Goal: Transaction & Acquisition: Purchase product/service

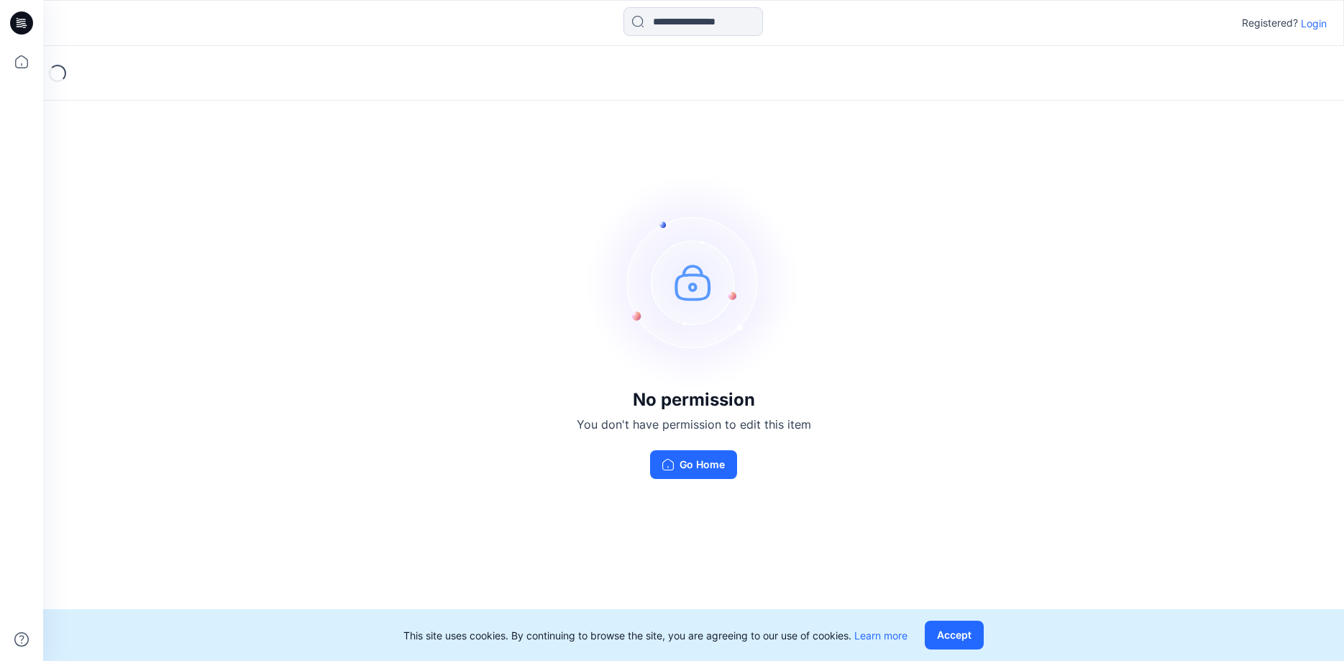
click at [1317, 19] on p "Login" at bounding box center [1314, 23] width 26 height 15
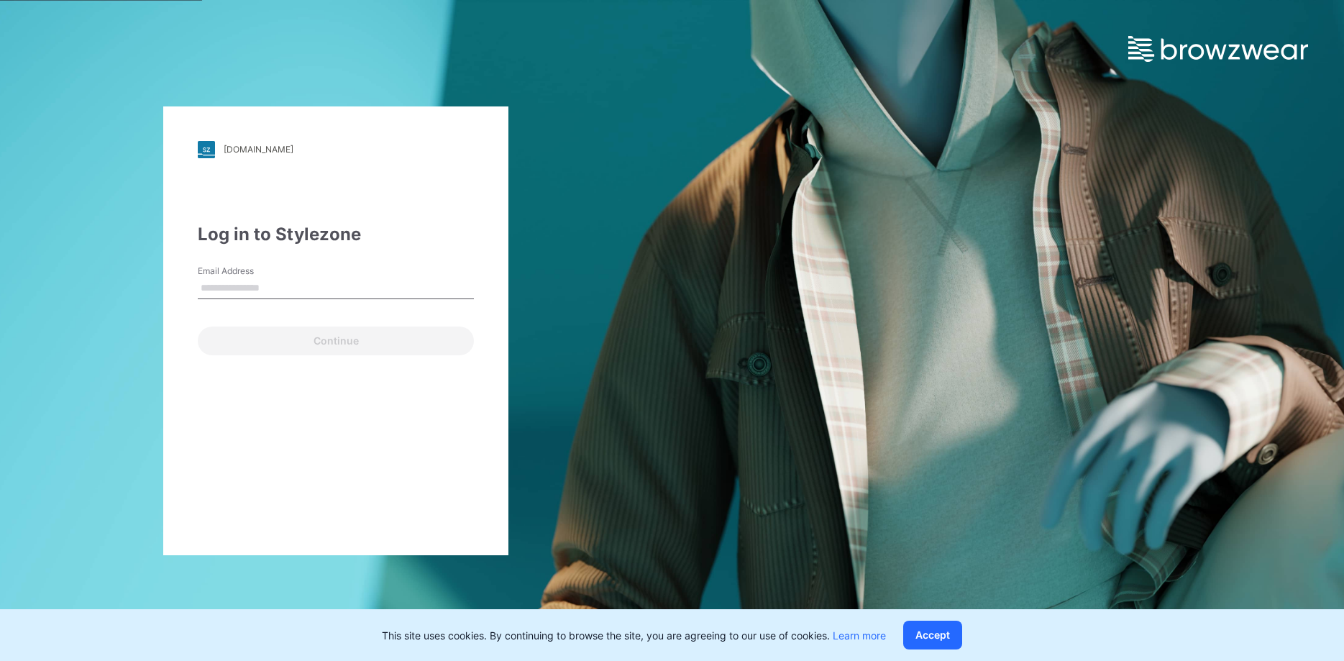
click at [247, 283] on input "Email Address" at bounding box center [336, 289] width 276 height 22
type input "**********"
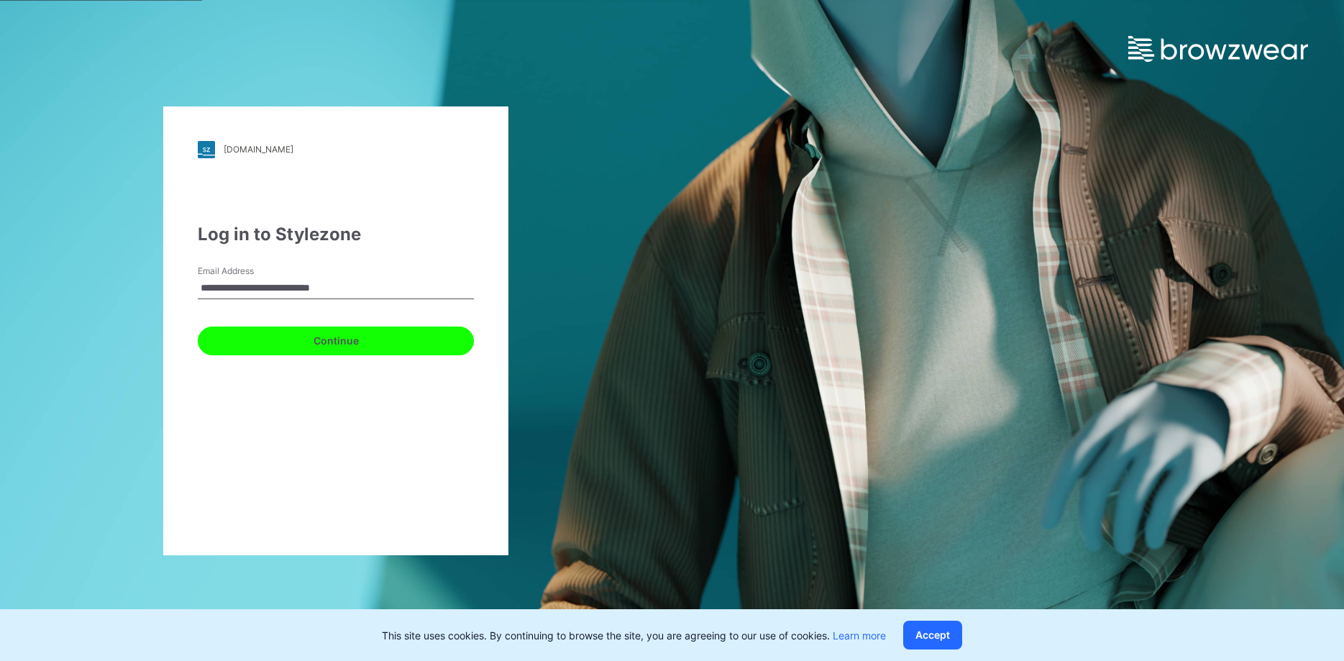
click at [331, 339] on button "Continue" at bounding box center [336, 340] width 276 height 29
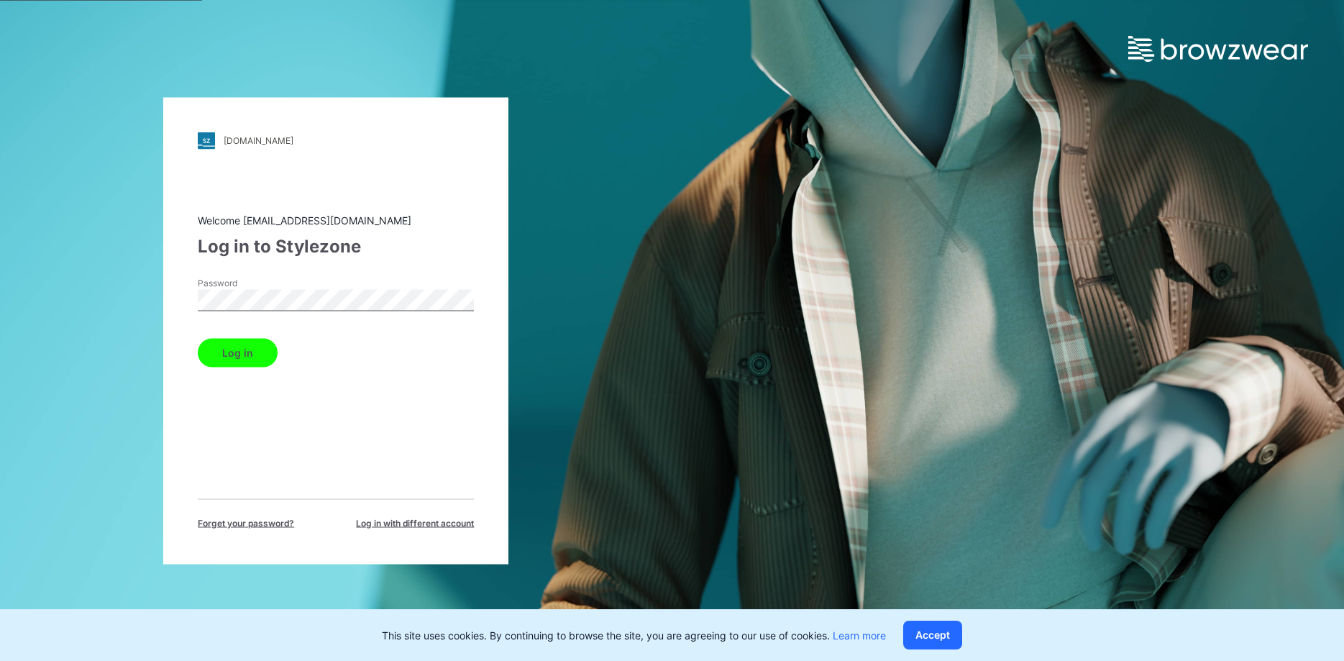
click at [238, 352] on button "Log in" at bounding box center [238, 352] width 80 height 29
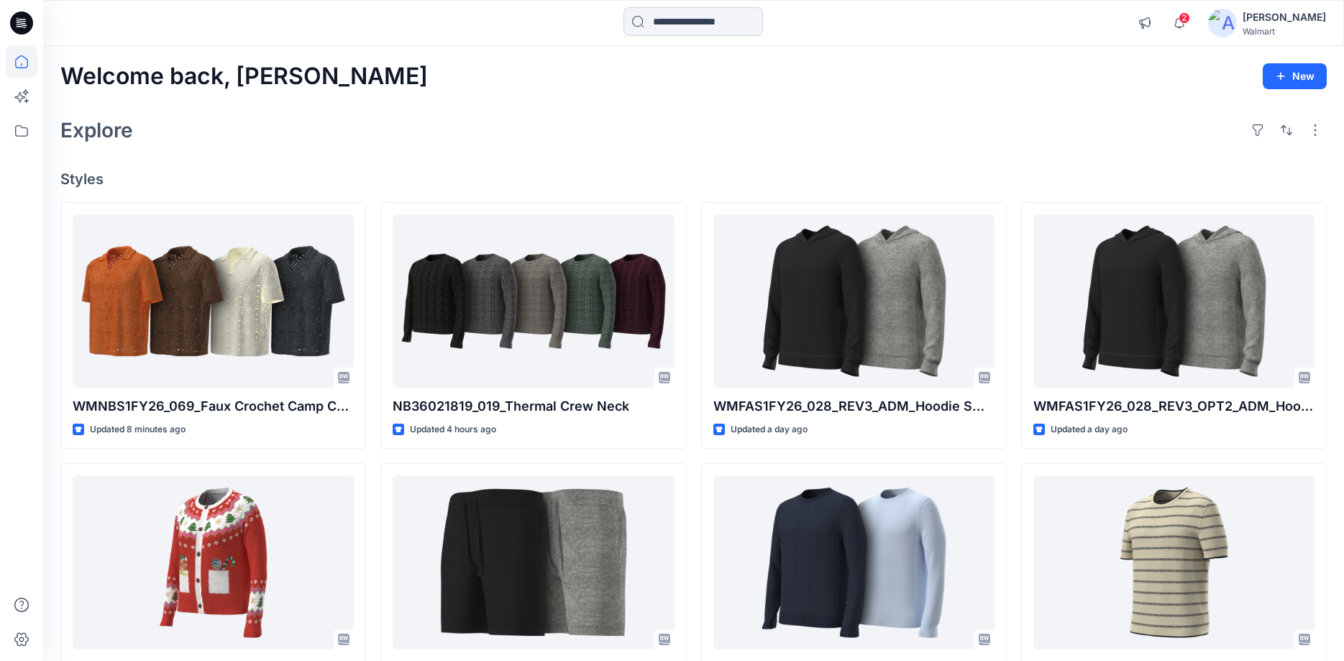
click at [634, 18] on input at bounding box center [692, 21] width 139 height 29
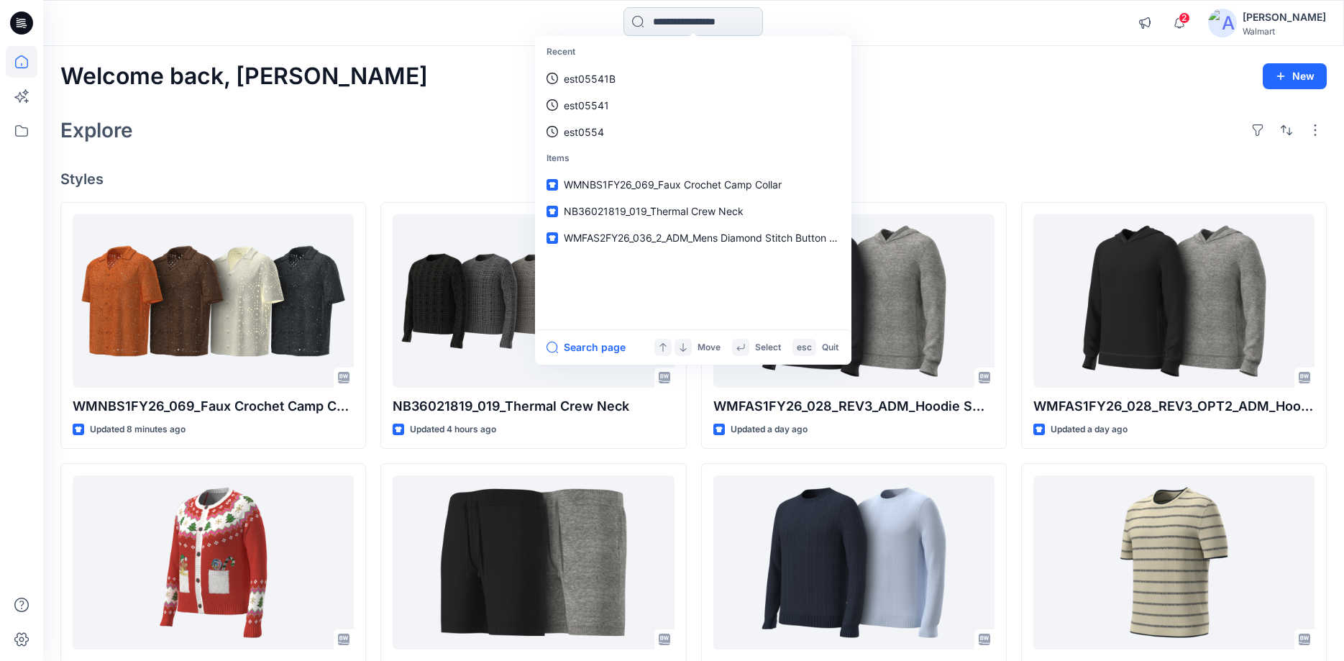
paste input "**********"
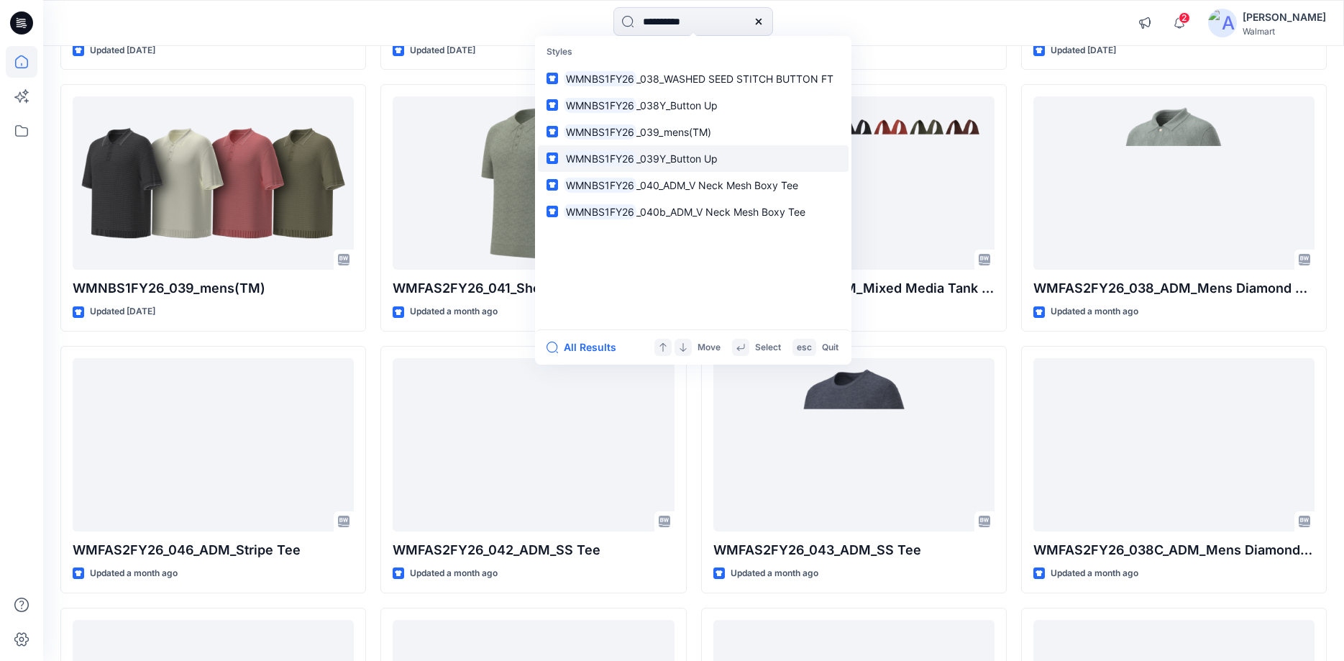
scroll to position [630, 0]
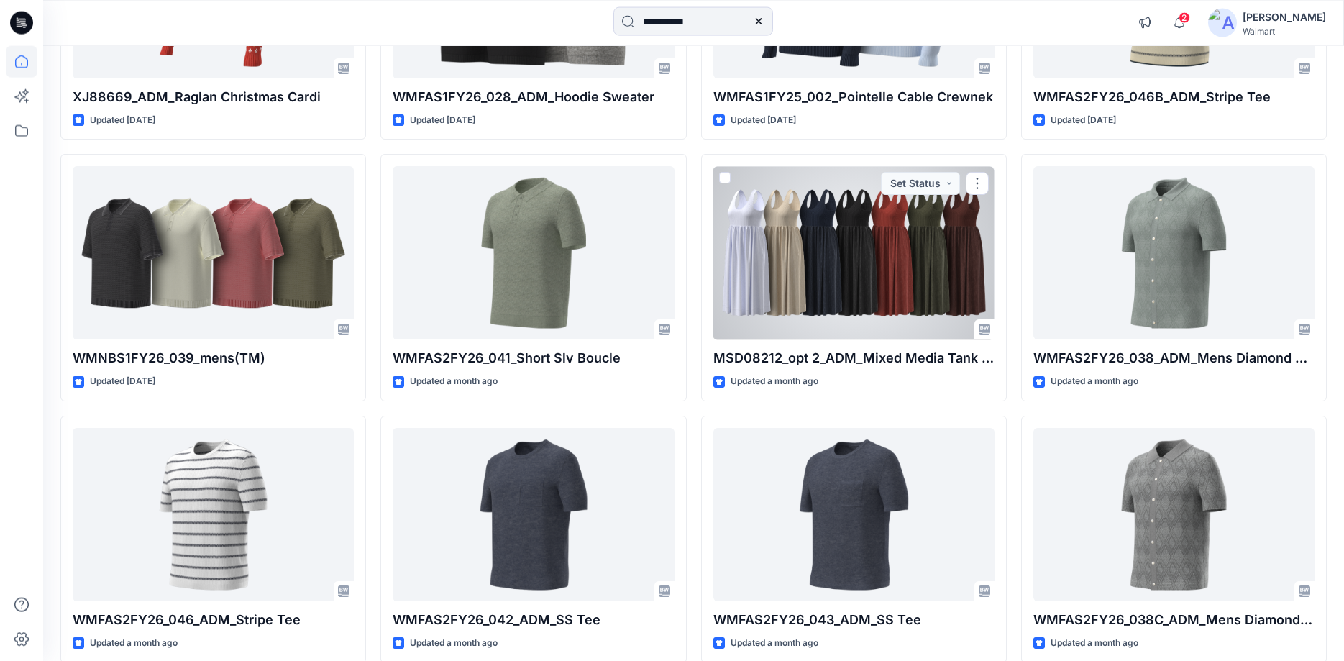
scroll to position [190, 0]
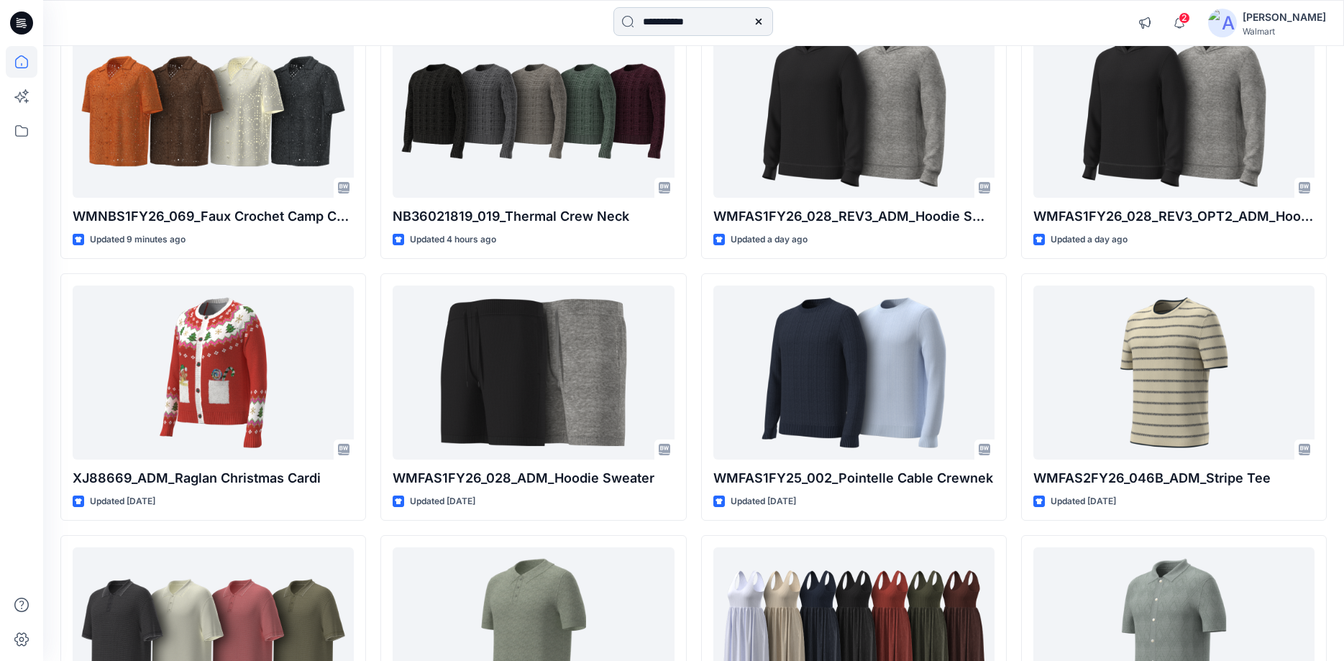
click at [700, 21] on input "**********" at bounding box center [693, 21] width 160 height 29
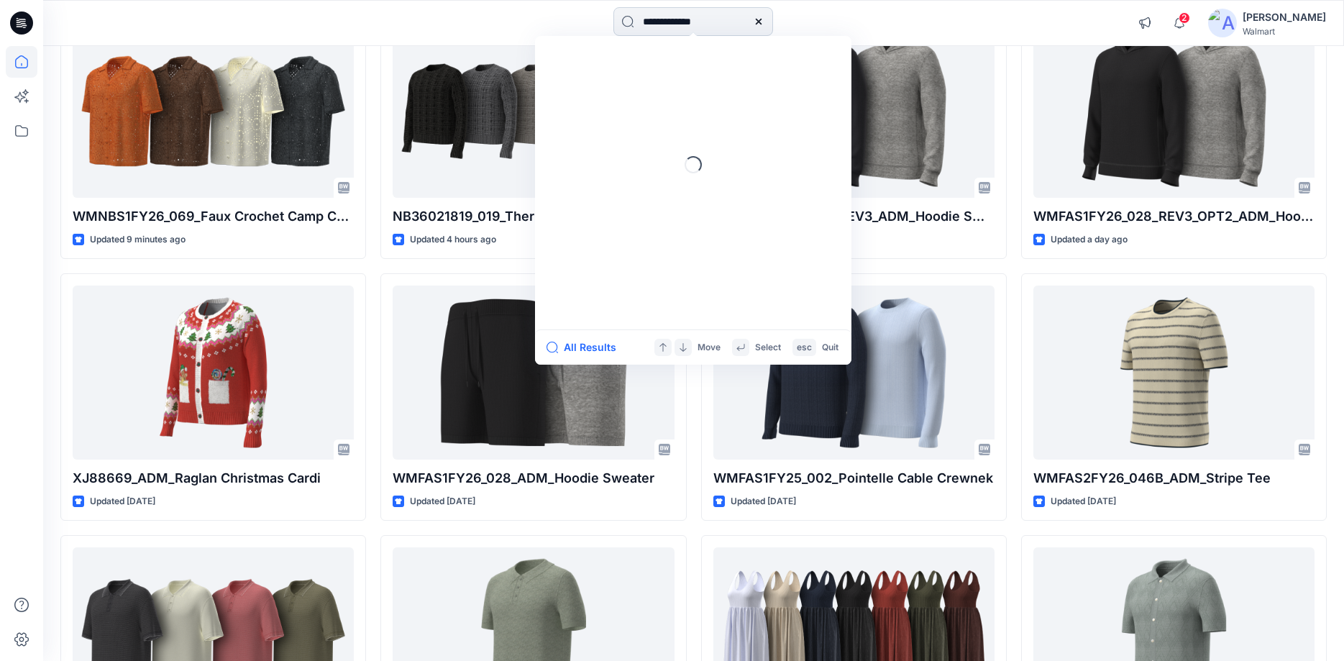
type input "**********"
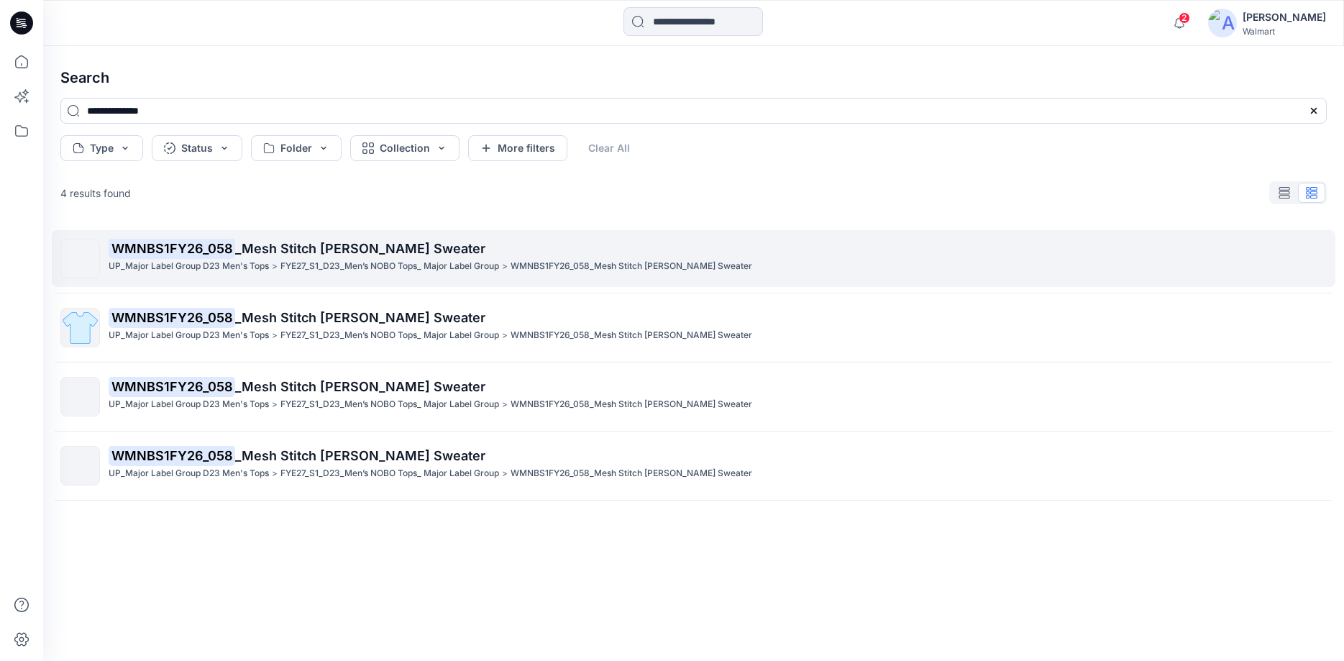
click at [150, 248] on mark "WMNBS1FY26_058" at bounding box center [172, 248] width 127 height 20
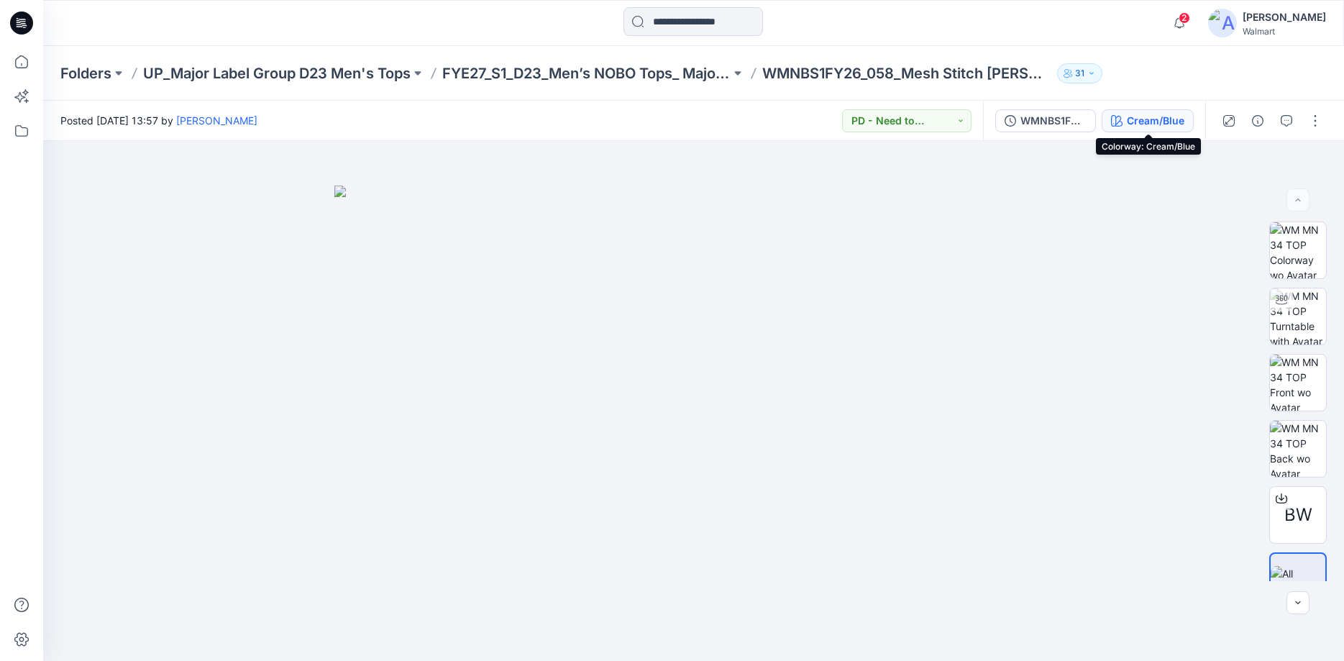
click at [1183, 120] on div "Cream/Blue" at bounding box center [1156, 121] width 58 height 16
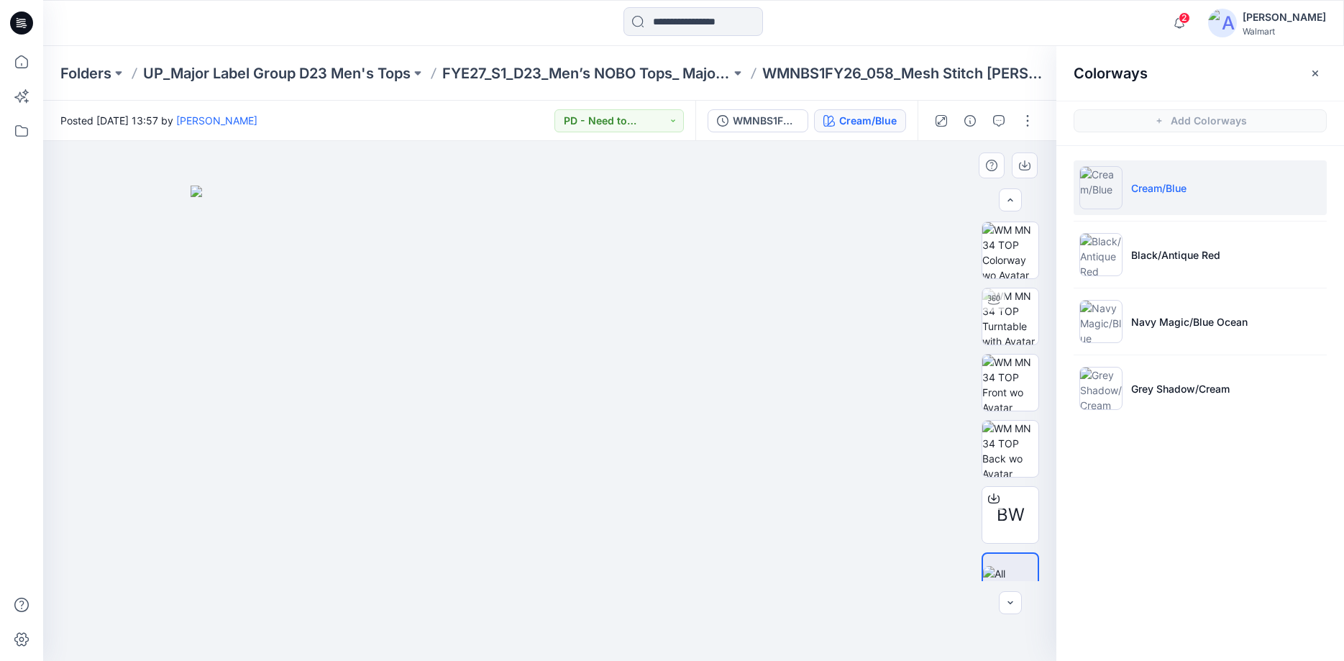
scroll to position [29, 0]
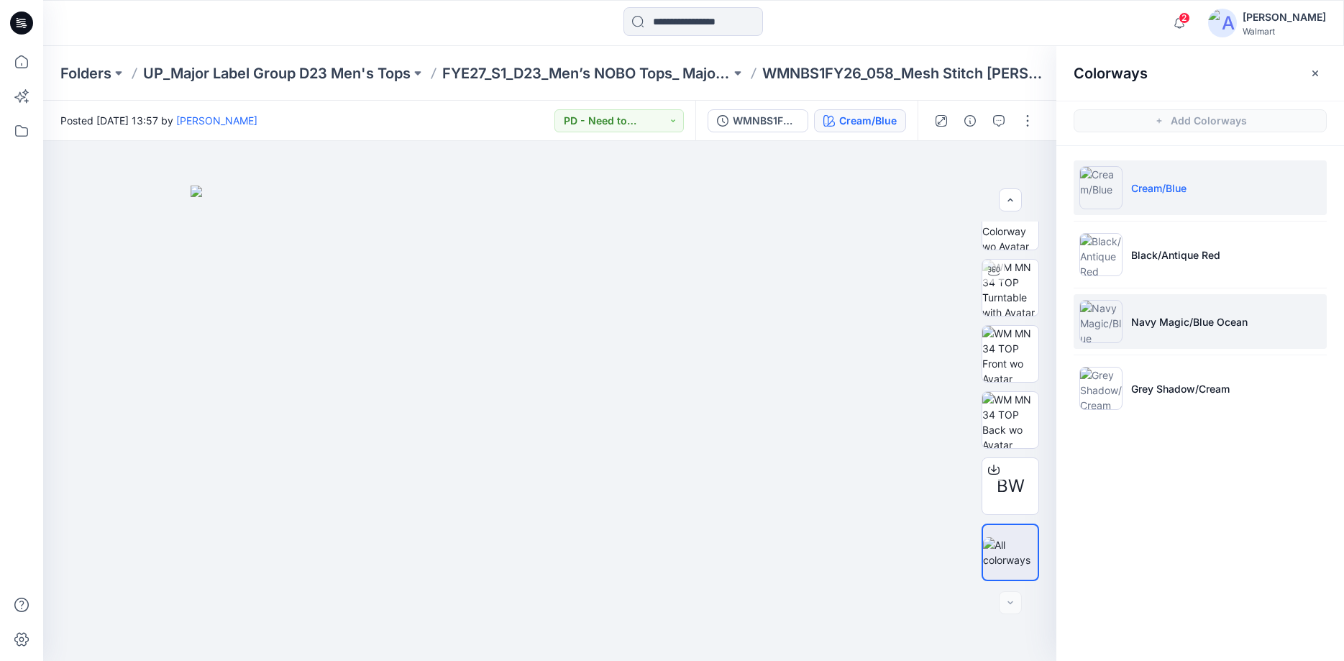
click at [1106, 309] on img at bounding box center [1100, 321] width 43 height 43
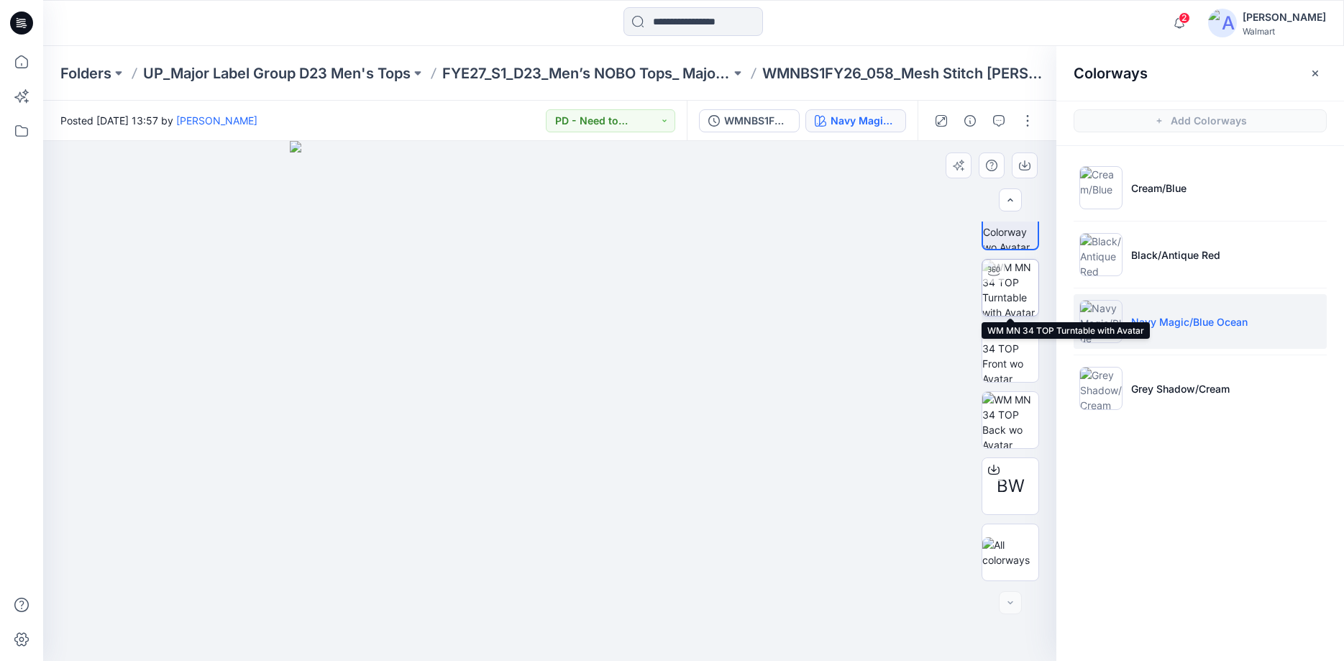
click at [1010, 283] on img at bounding box center [1010, 288] width 56 height 56
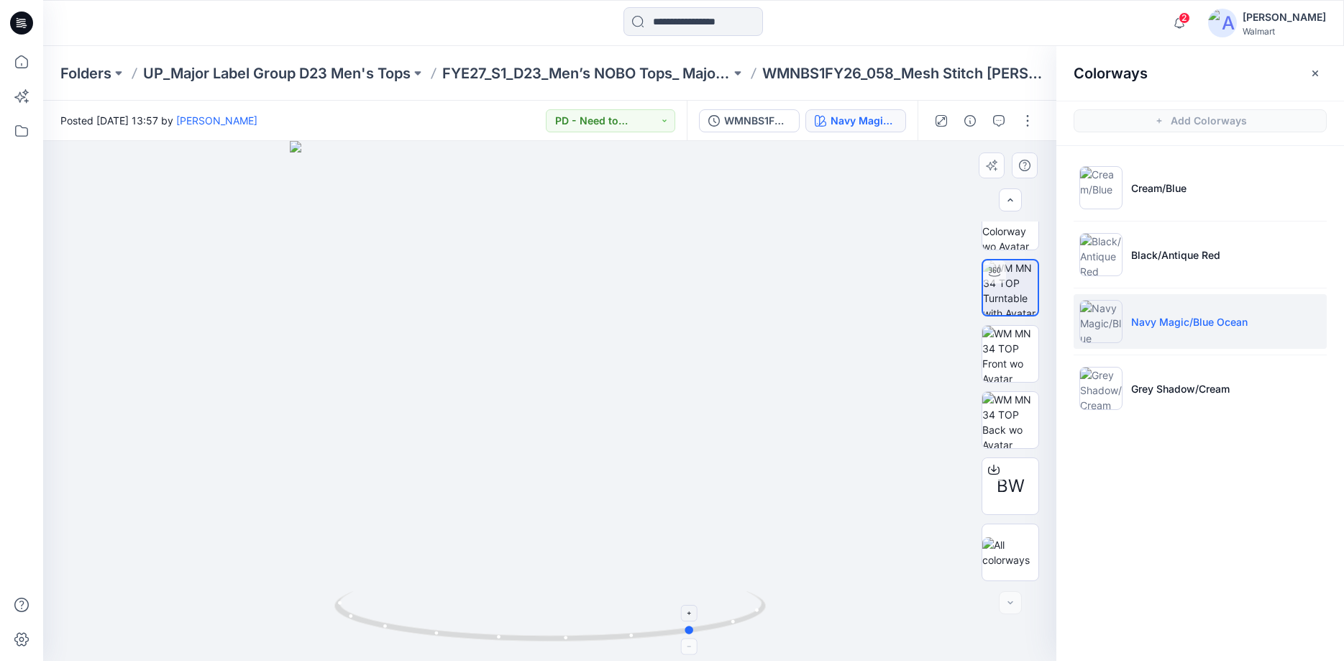
drag, startPoint x: 551, startPoint y: 637, endPoint x: 695, endPoint y: 631, distance: 144.7
click at [695, 631] on icon at bounding box center [551, 618] width 435 height 54
drag, startPoint x: 691, startPoint y: 631, endPoint x: 800, endPoint y: 587, distance: 117.5
click at [800, 587] on div at bounding box center [549, 401] width 1013 height 520
click at [1153, 373] on li "Grey Shadow/Cream" at bounding box center [1199, 388] width 253 height 55
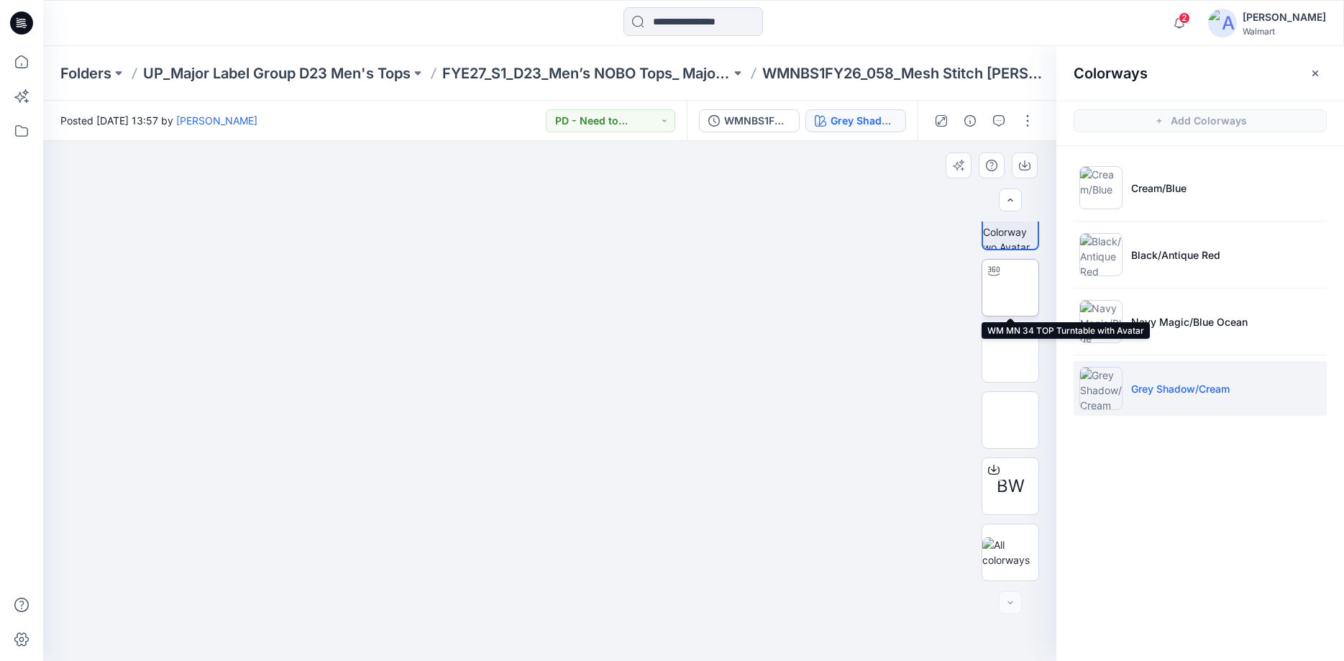
click at [1010, 288] on img at bounding box center [1010, 288] width 0 height 0
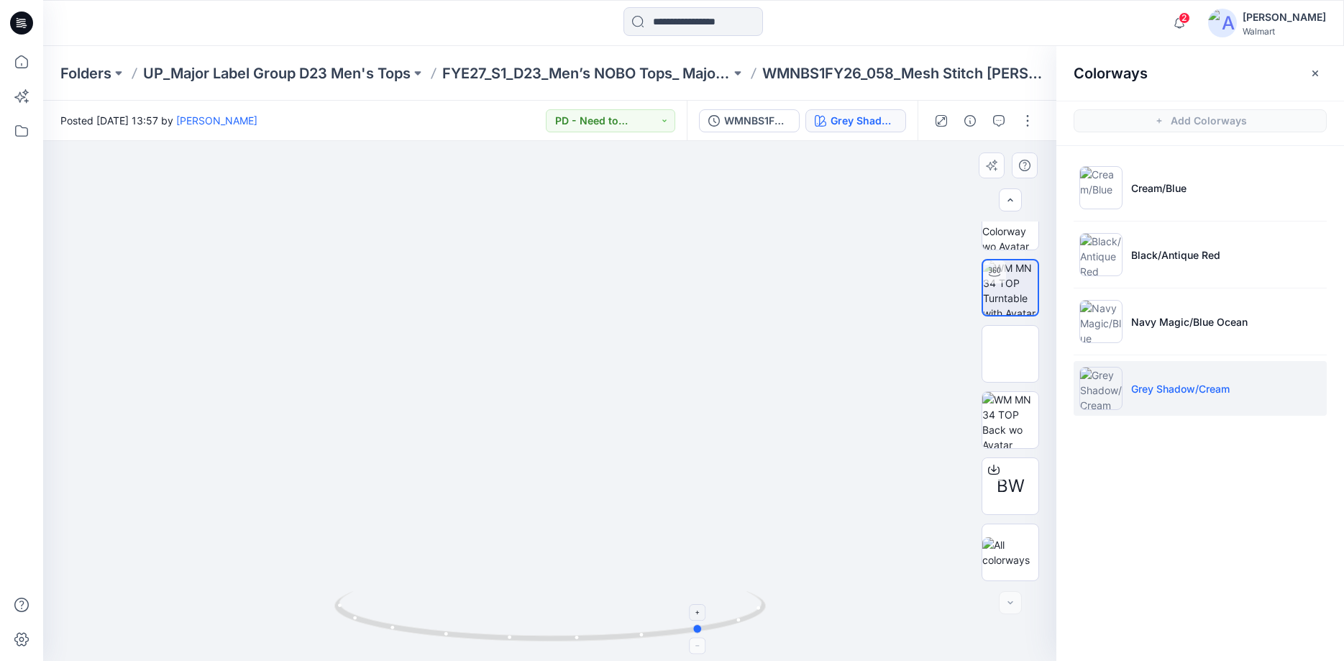
drag, startPoint x: 551, startPoint y: 637, endPoint x: 704, endPoint y: 643, distance: 153.2
click at [704, 643] on icon at bounding box center [551, 618] width 435 height 54
drag, startPoint x: 700, startPoint y: 629, endPoint x: 781, endPoint y: 585, distance: 93.0
click at [781, 585] on div at bounding box center [549, 401] width 1013 height 520
